Goal: Check status: Check status

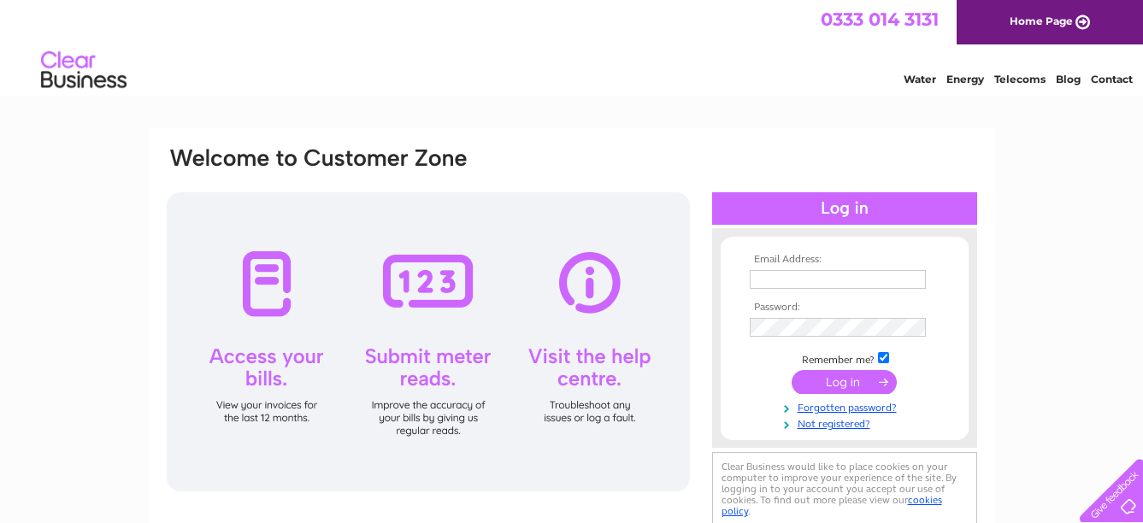
type input "[EMAIL_ADDRESS][DOMAIN_NAME]"
click at [278, 316] on div at bounding box center [428, 341] width 523 height 299
click at [845, 378] on input "submit" at bounding box center [843, 382] width 105 height 24
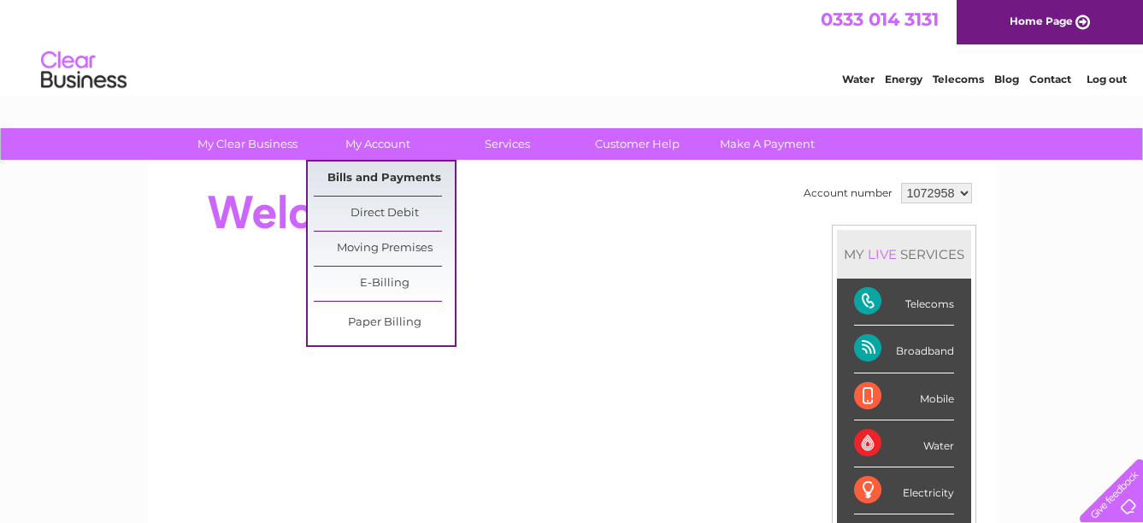
click at [360, 173] on link "Bills and Payments" at bounding box center [384, 179] width 141 height 34
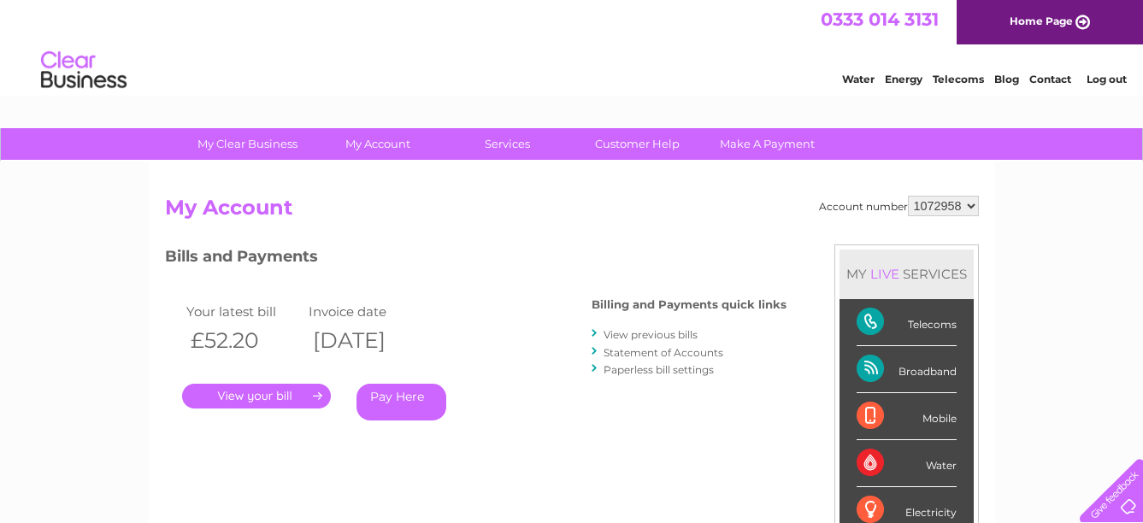
click at [277, 396] on link "." at bounding box center [256, 396] width 149 height 25
